Goal: Information Seeking & Learning: Compare options

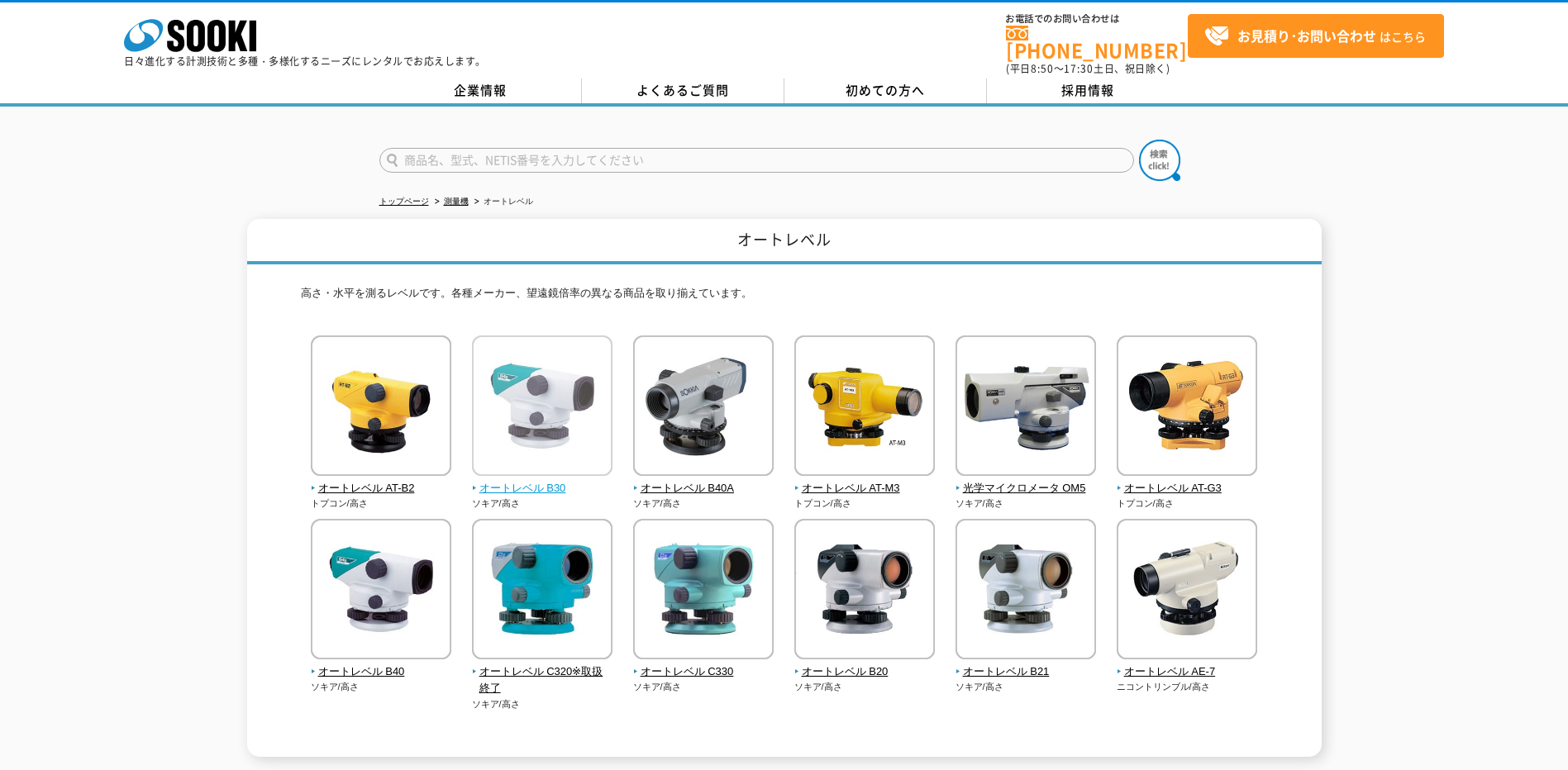
click at [527, 434] on img at bounding box center [542, 408] width 140 height 145
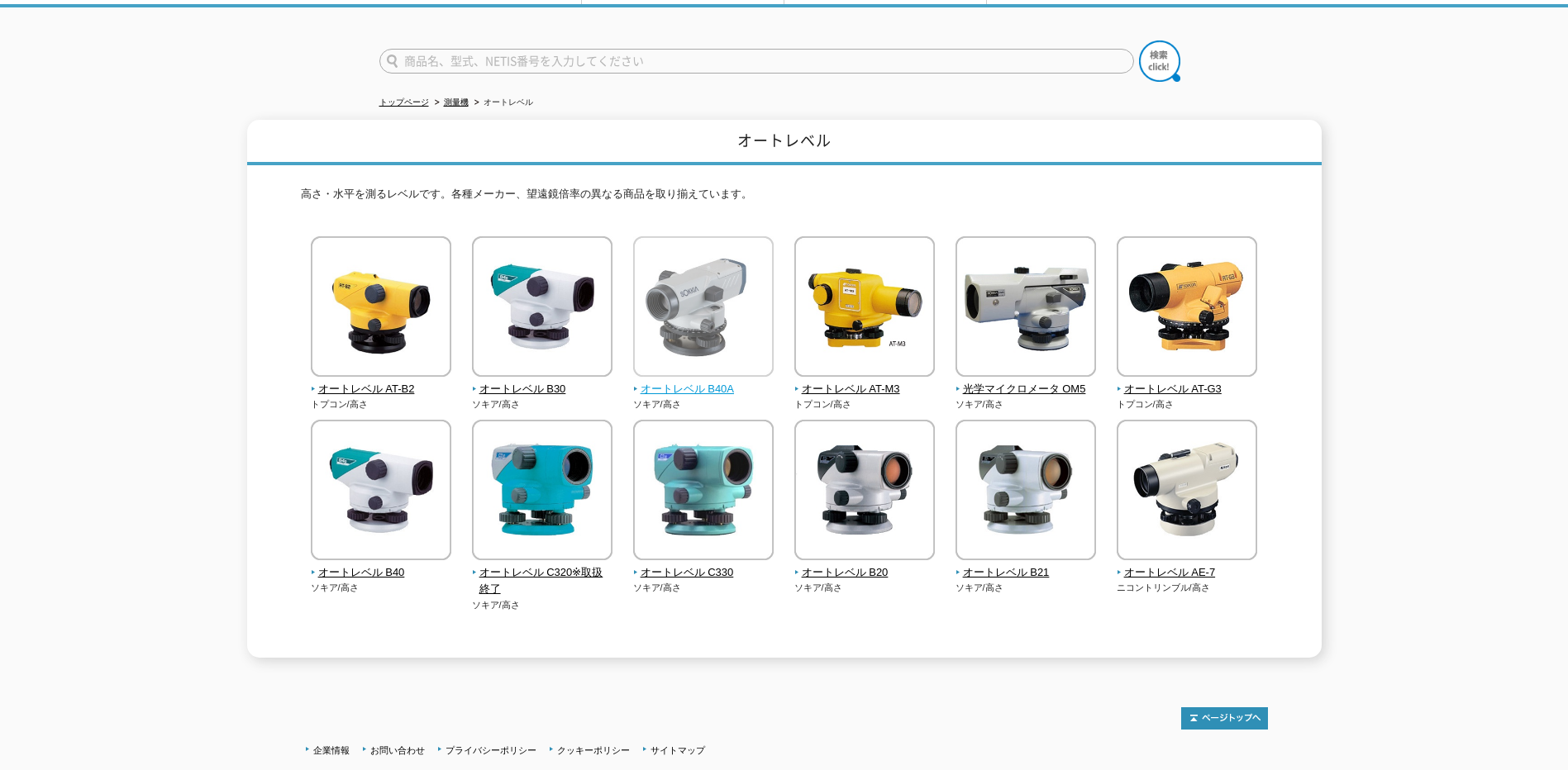
scroll to position [212, 0]
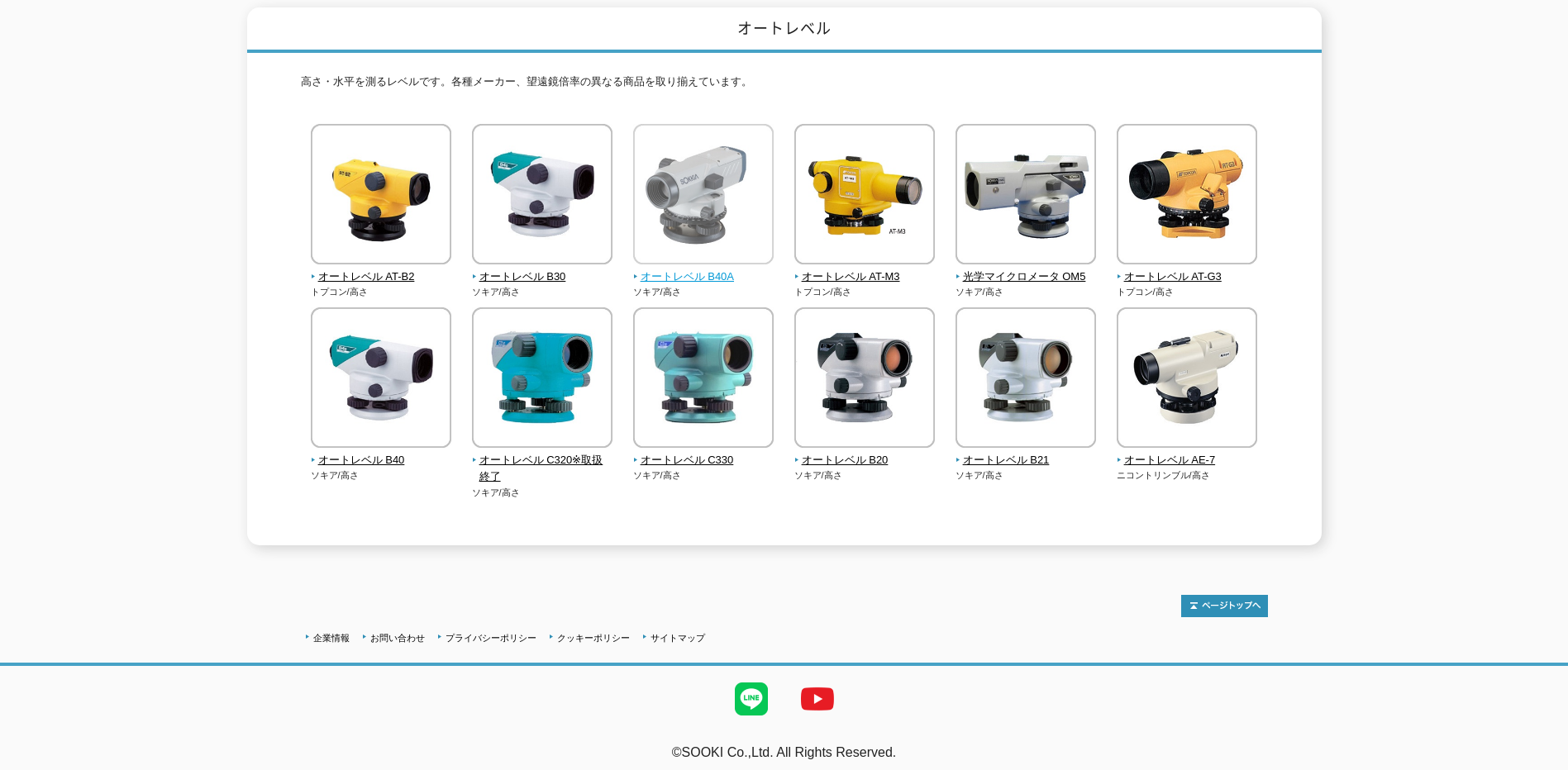
click at [678, 214] on img at bounding box center [703, 196] width 140 height 145
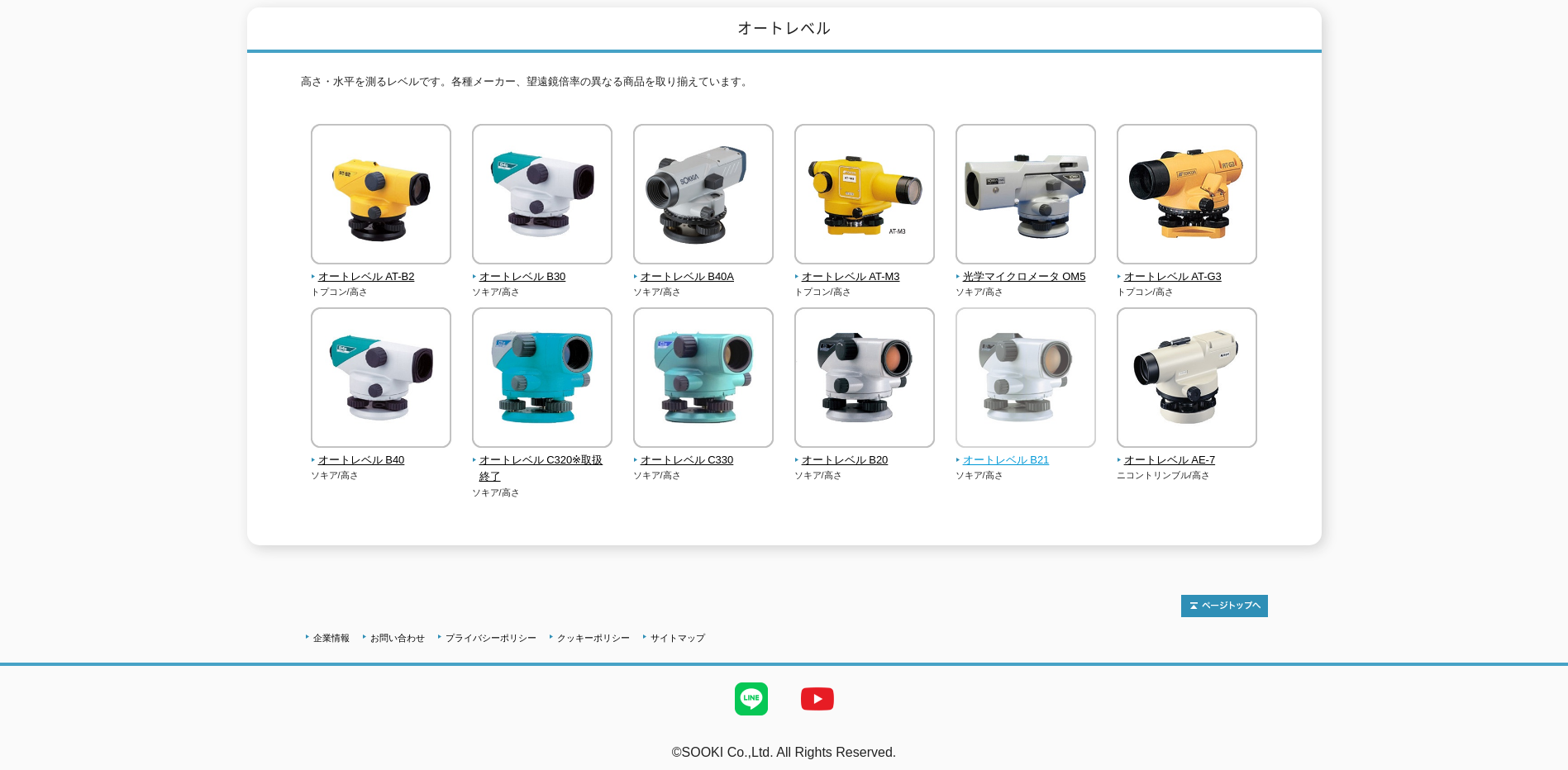
click at [1040, 409] on img at bounding box center [1026, 380] width 140 height 145
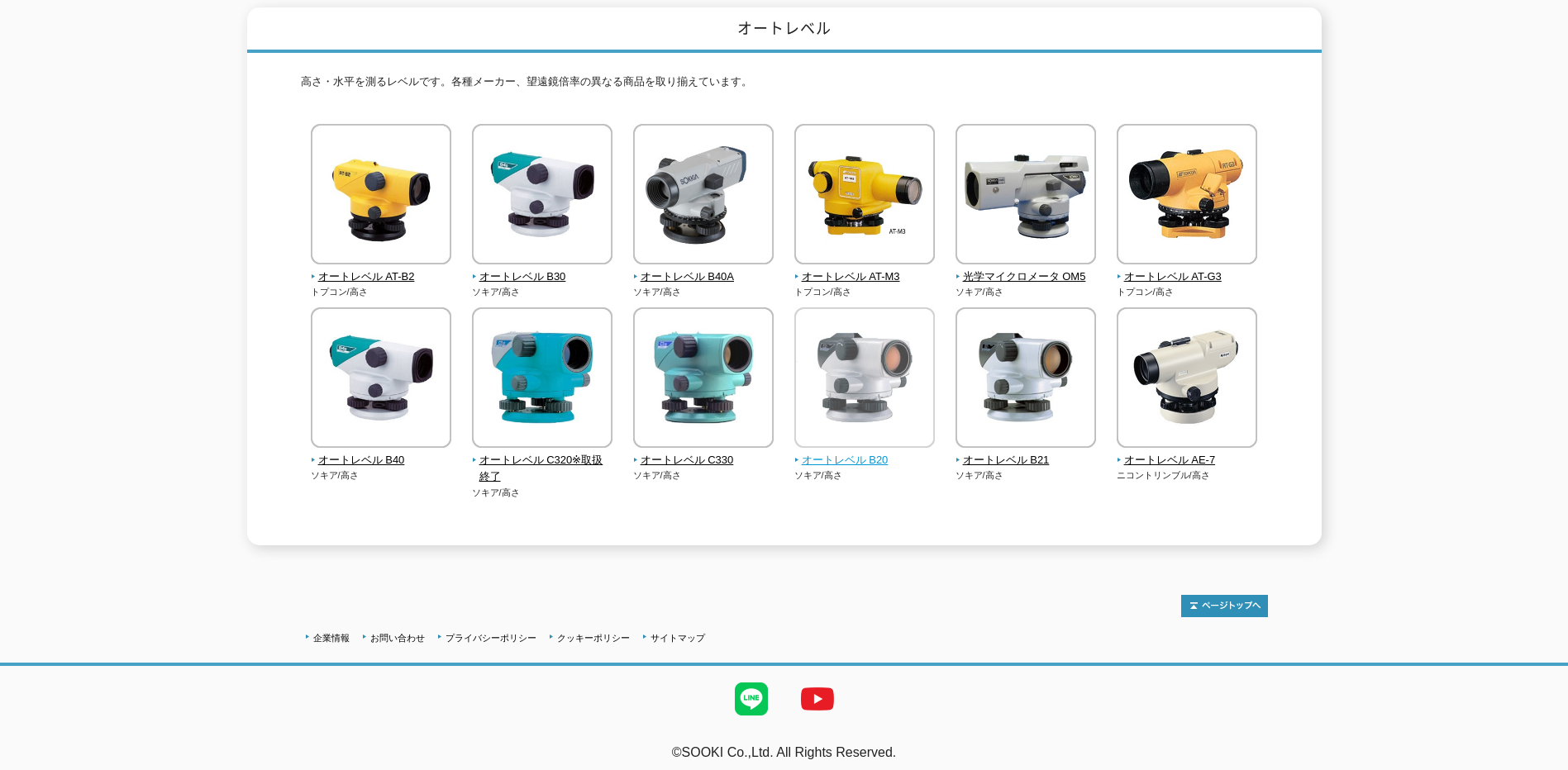
click at [880, 427] on img at bounding box center [864, 380] width 140 height 145
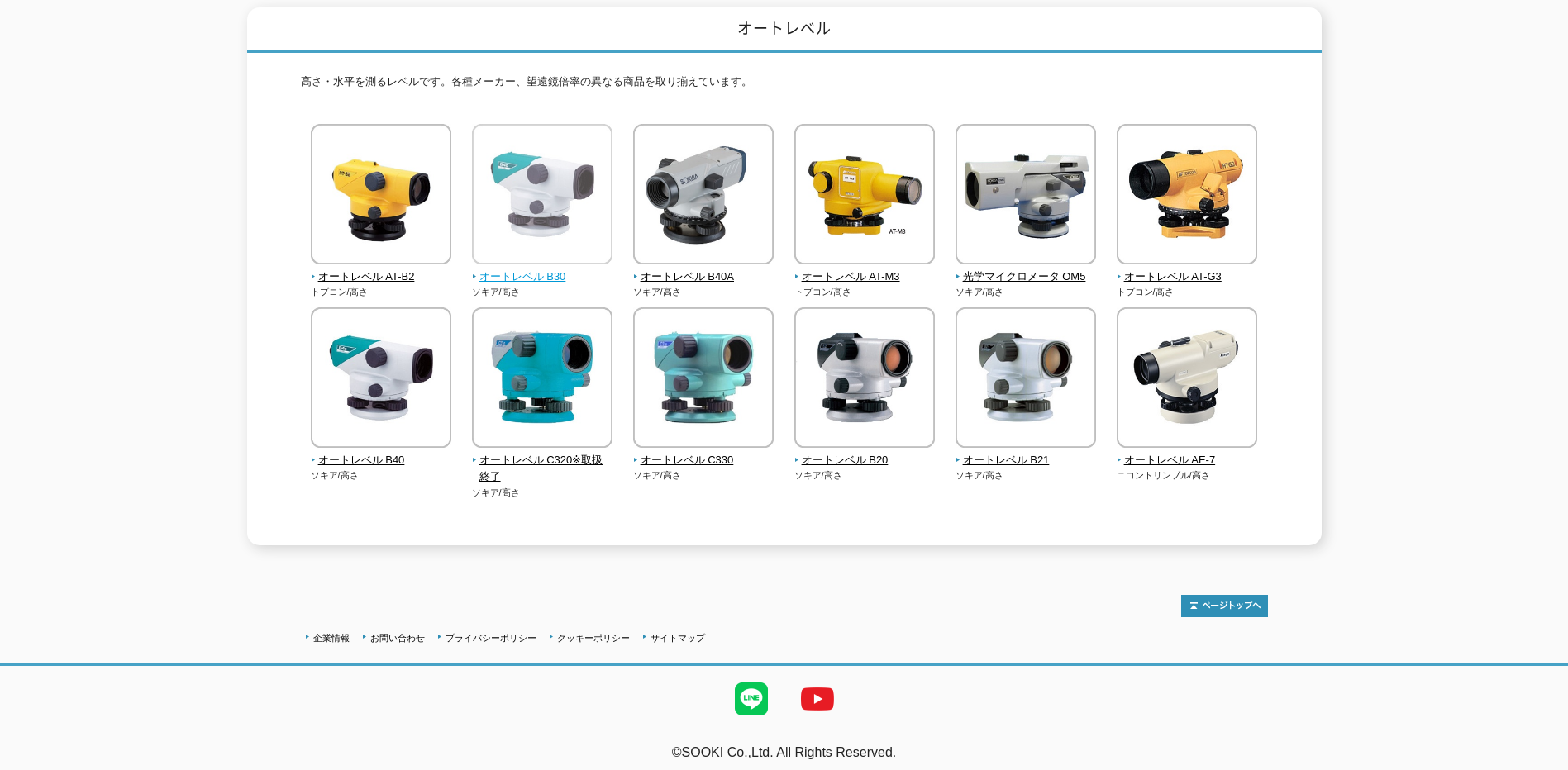
click at [568, 236] on img at bounding box center [542, 196] width 140 height 145
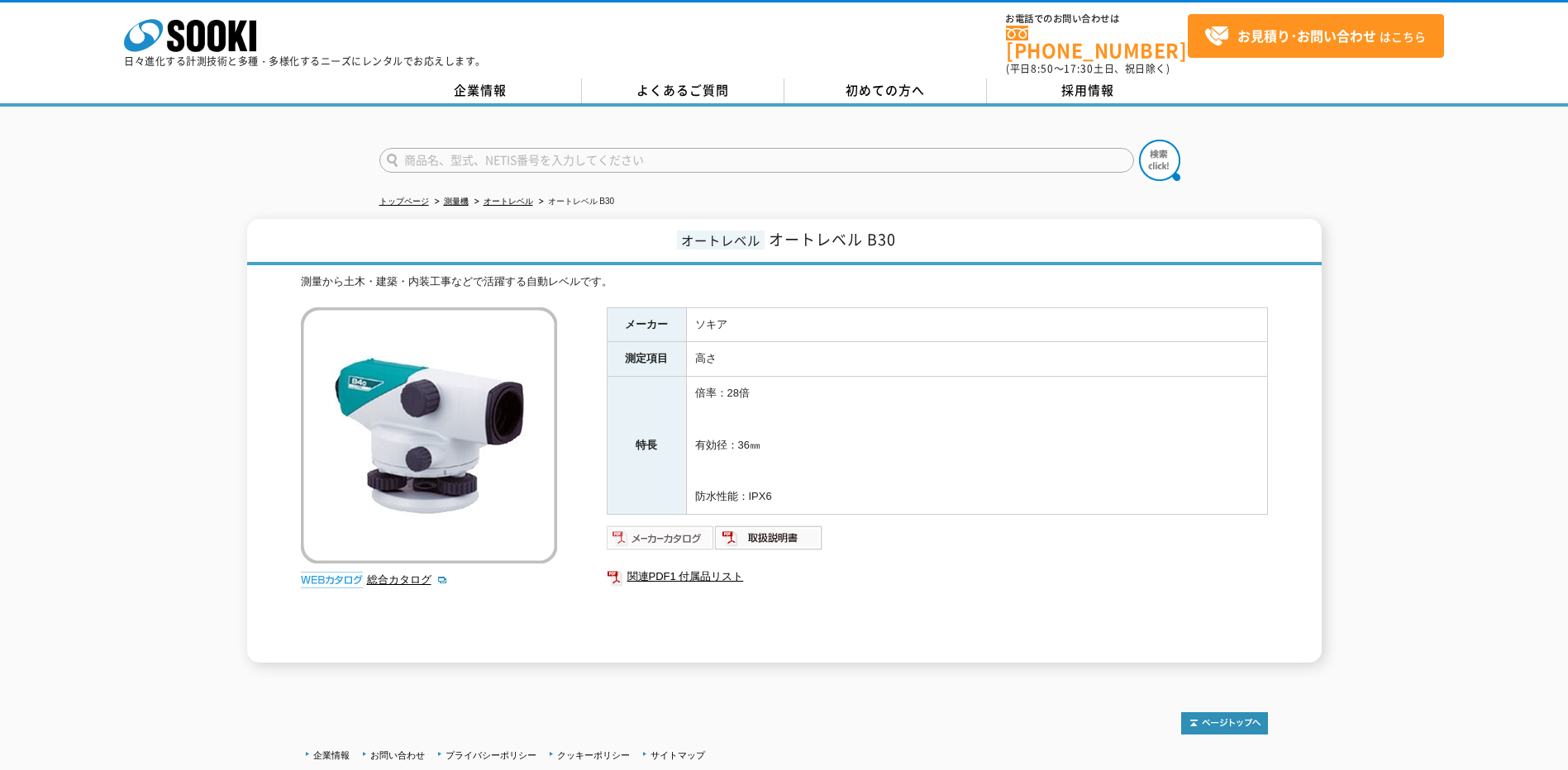
click at [663, 525] on img at bounding box center [661, 538] width 108 height 26
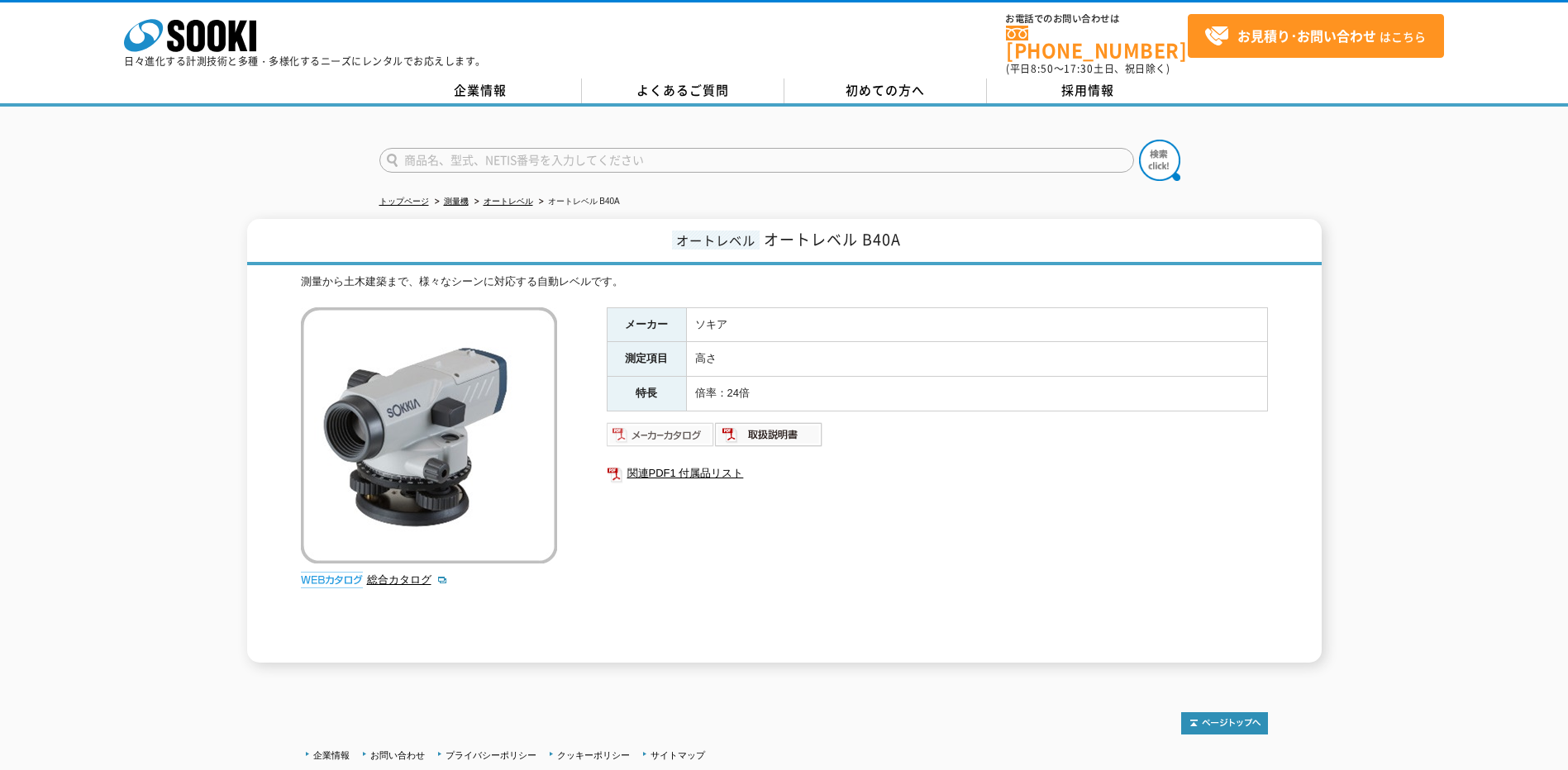
click at [654, 431] on img at bounding box center [661, 434] width 108 height 26
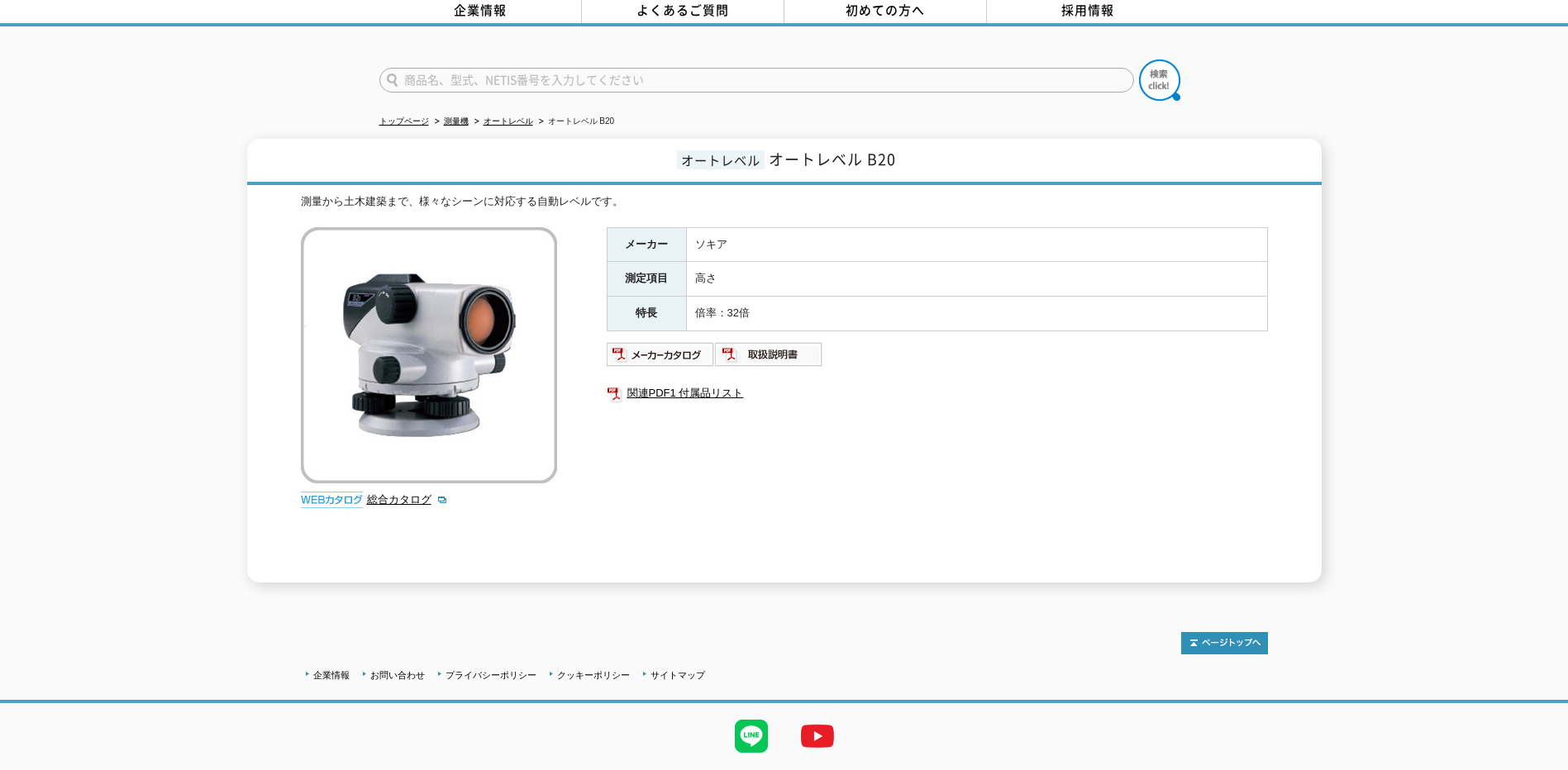
scroll to position [118, 0]
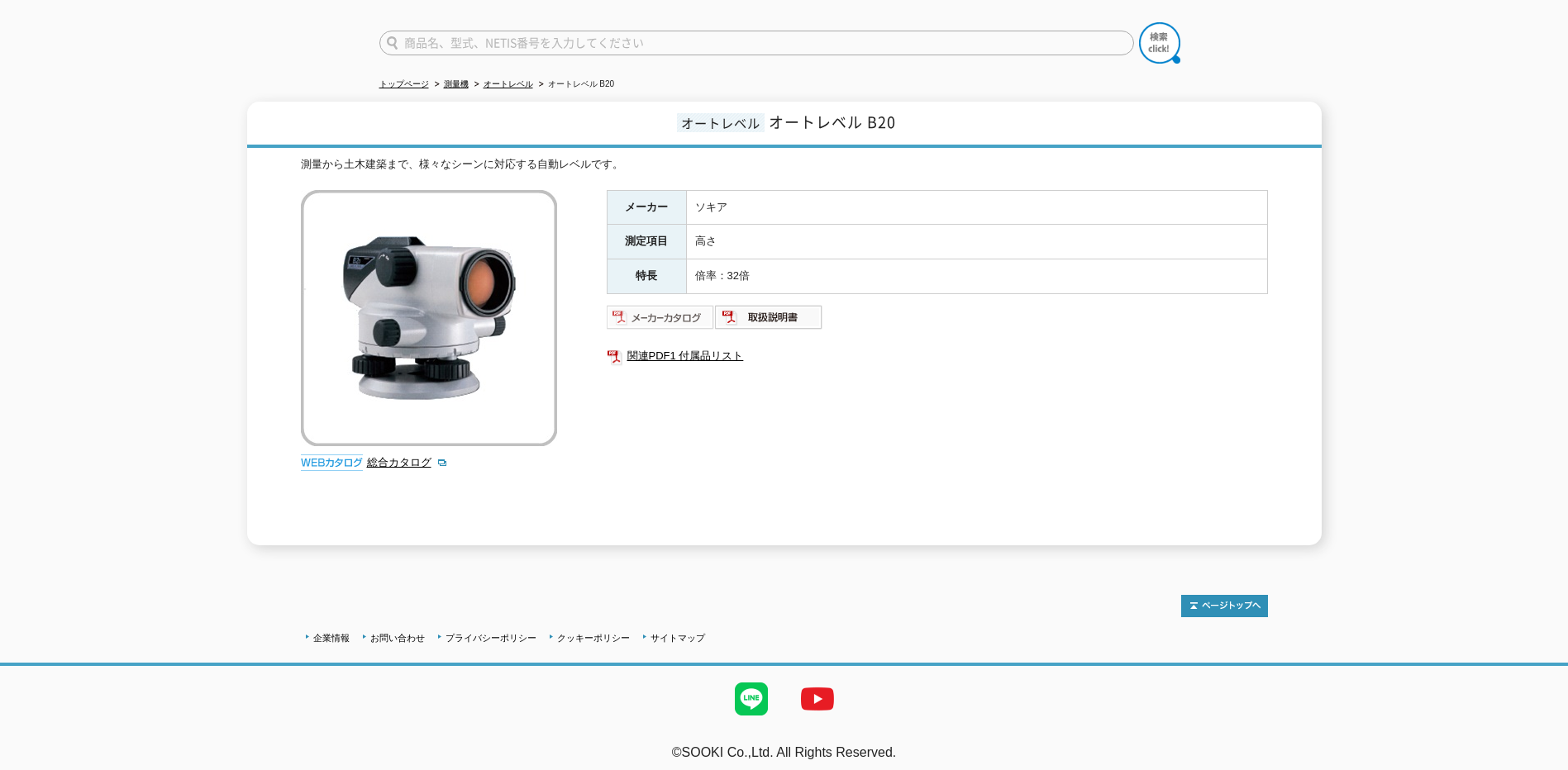
click at [656, 304] on img at bounding box center [661, 317] width 108 height 26
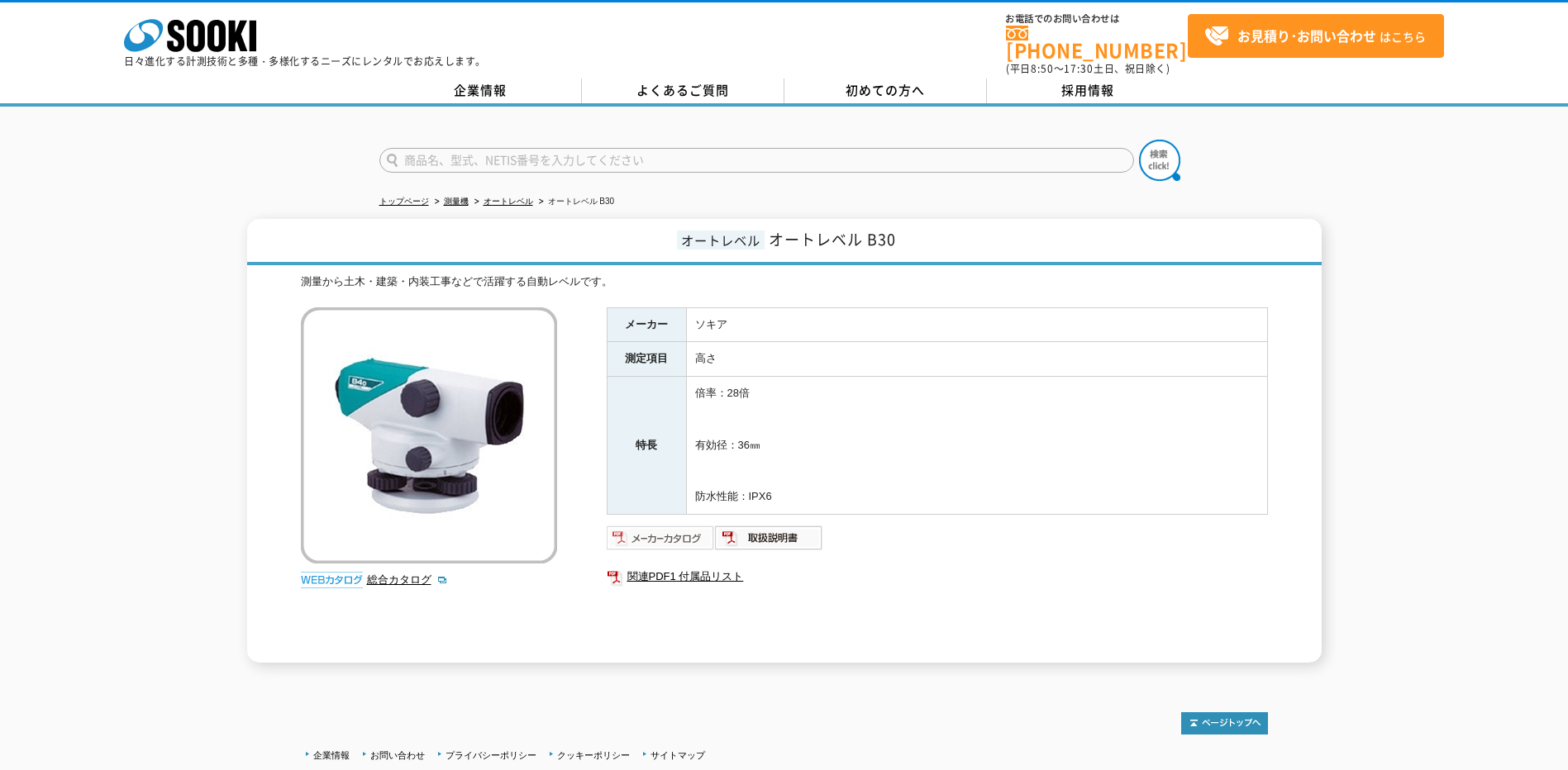
click at [672, 530] on img at bounding box center [661, 538] width 108 height 26
